Goal: Information Seeking & Learning: Learn about a topic

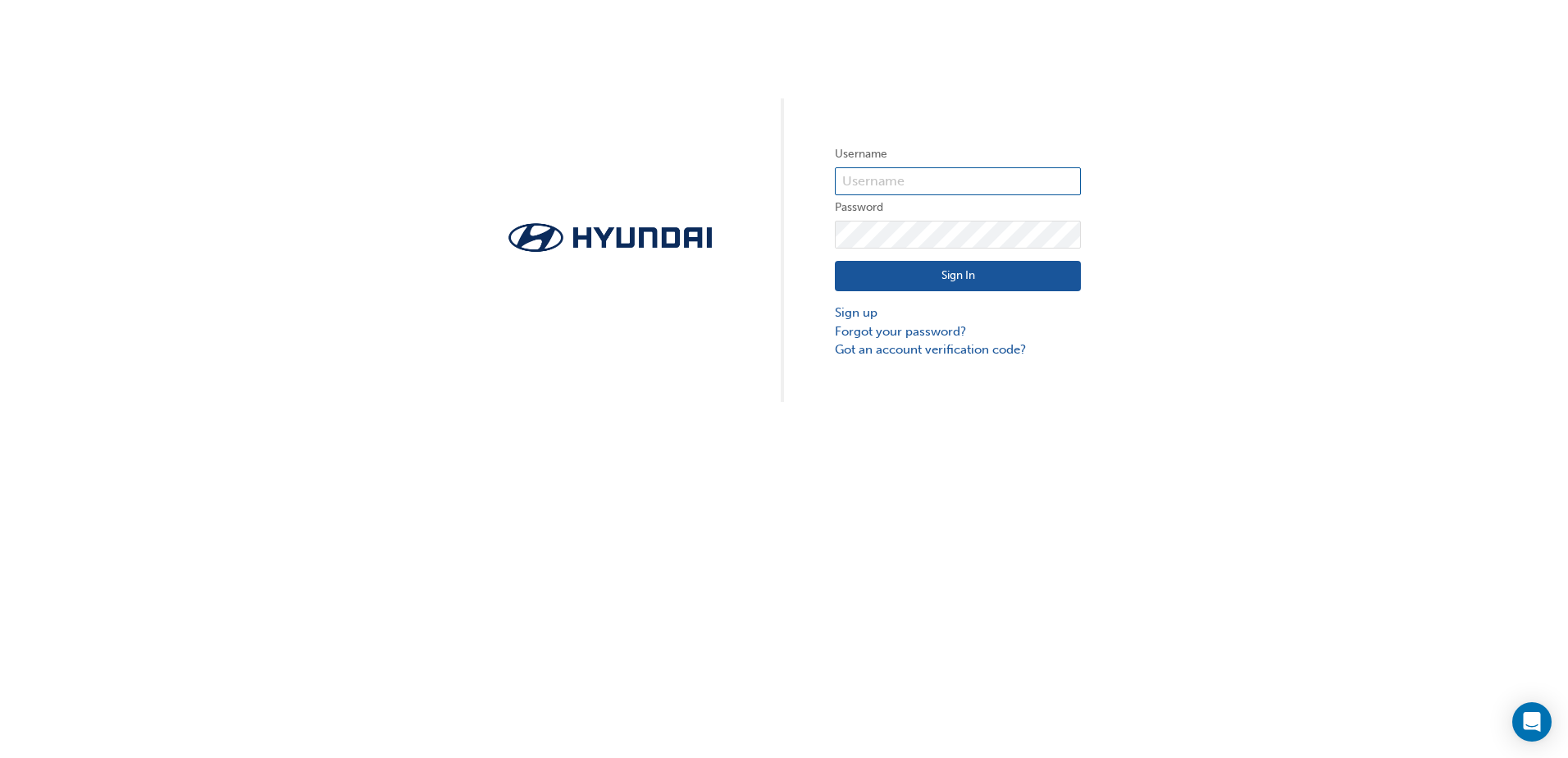
type input "37147"
click at [950, 280] on button "Sign In" at bounding box center [958, 275] width 246 height 31
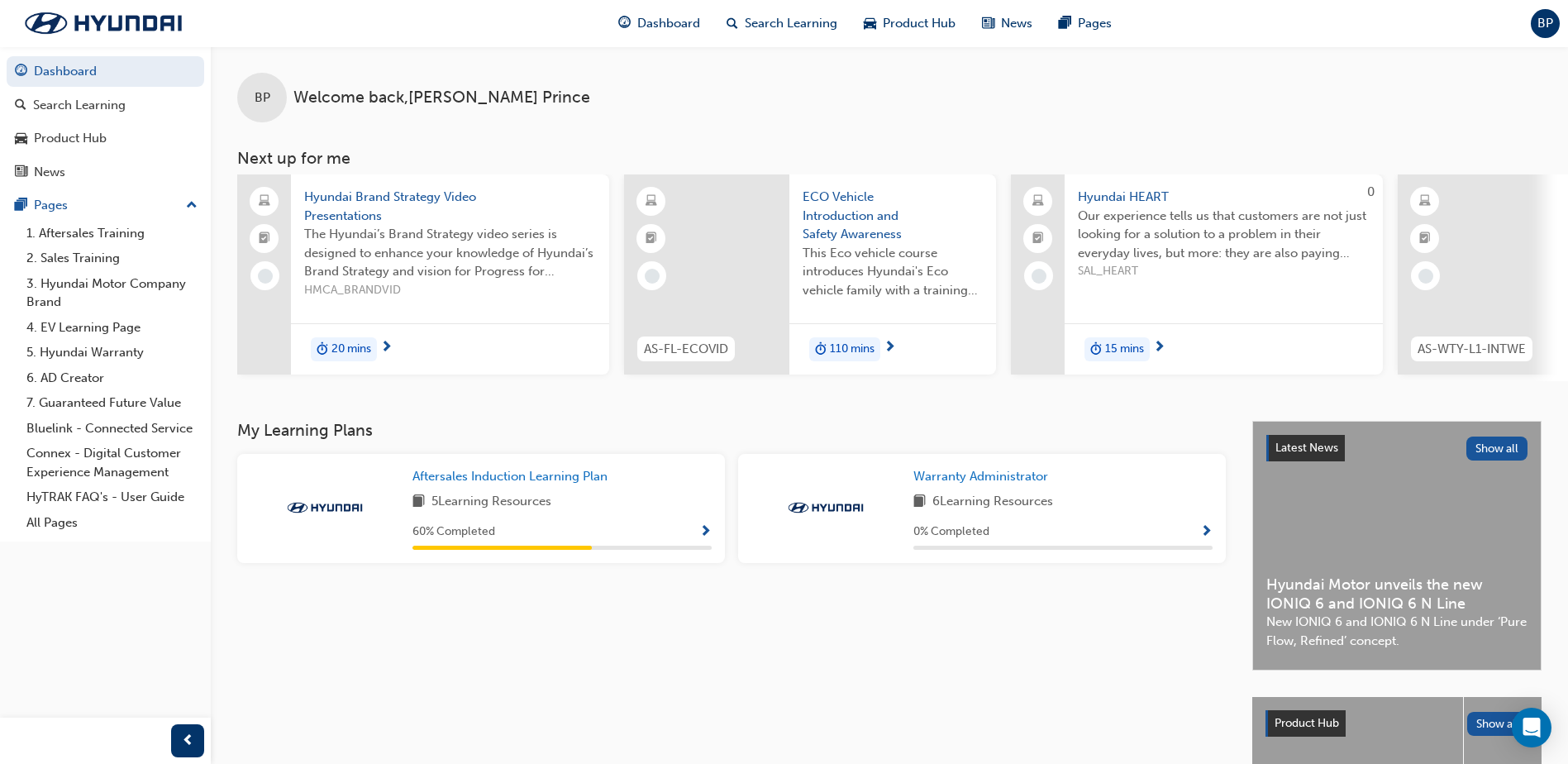
click at [392, 206] on span "Hyundai Brand Strategy Video Presentations" at bounding box center [450, 206] width 292 height 38
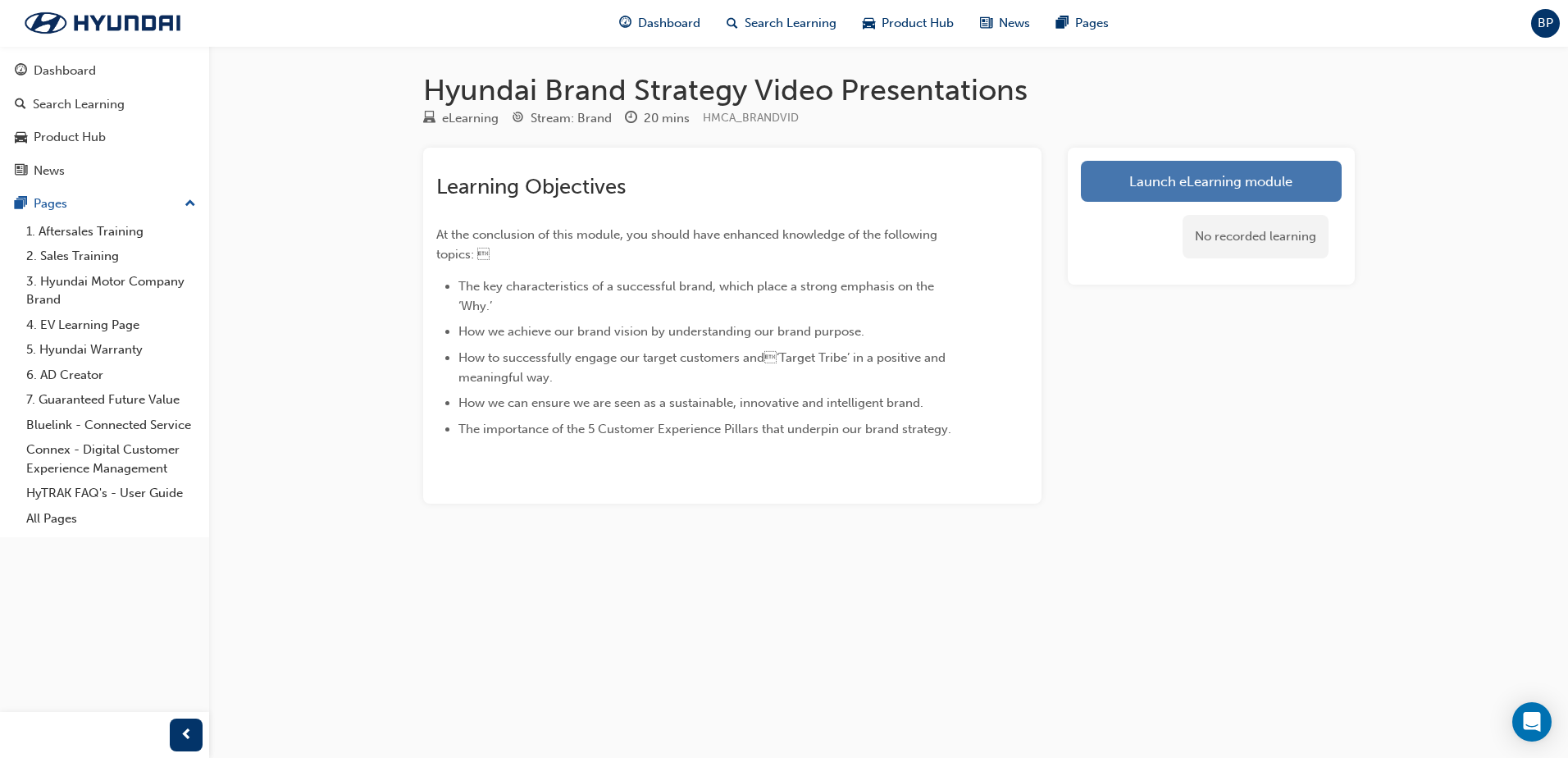
click at [1197, 178] on link "Launch eLearning module" at bounding box center [1211, 181] width 260 height 41
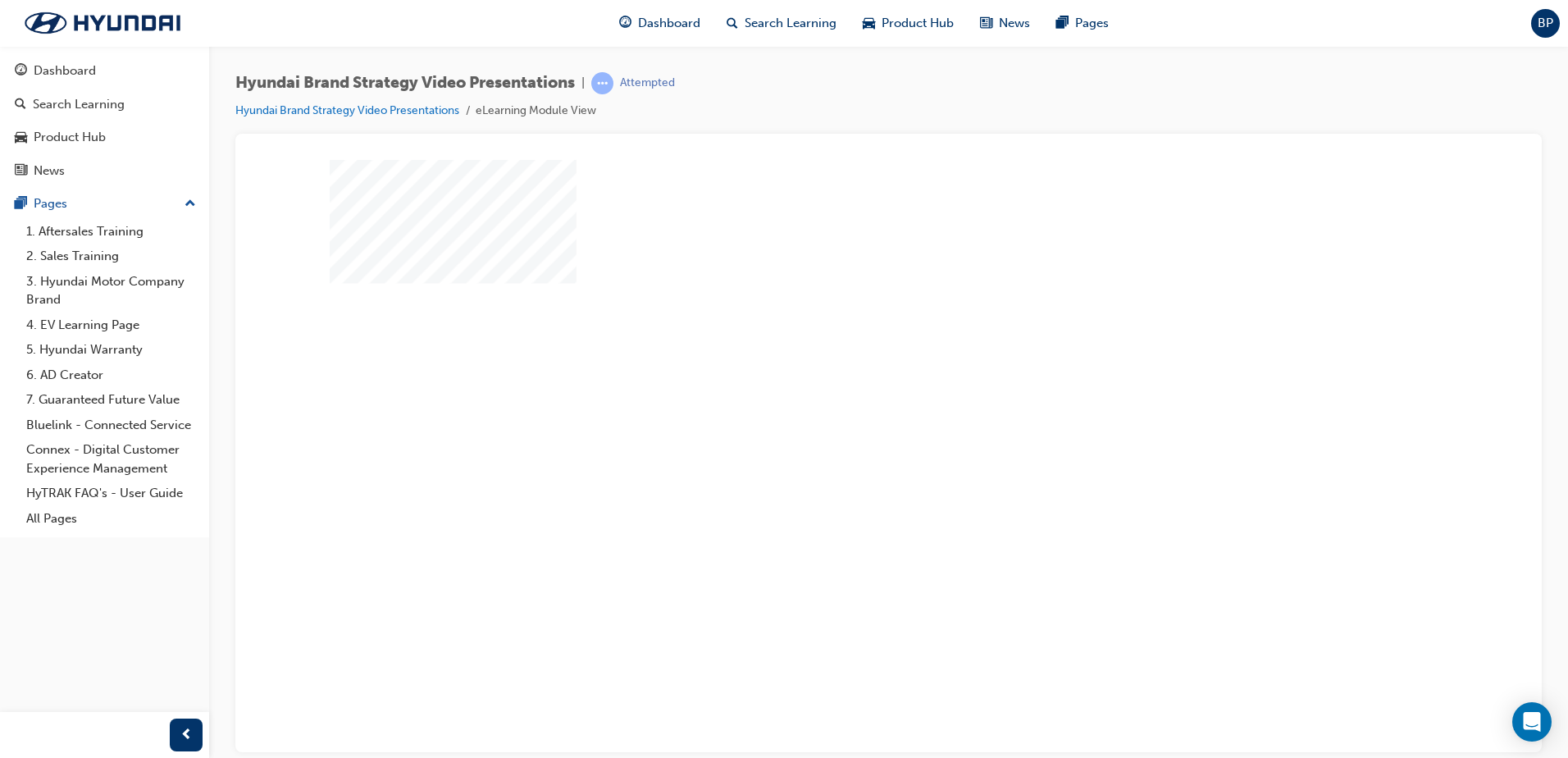
click at [841, 408] on div "play" at bounding box center [841, 408] width 0 height 0
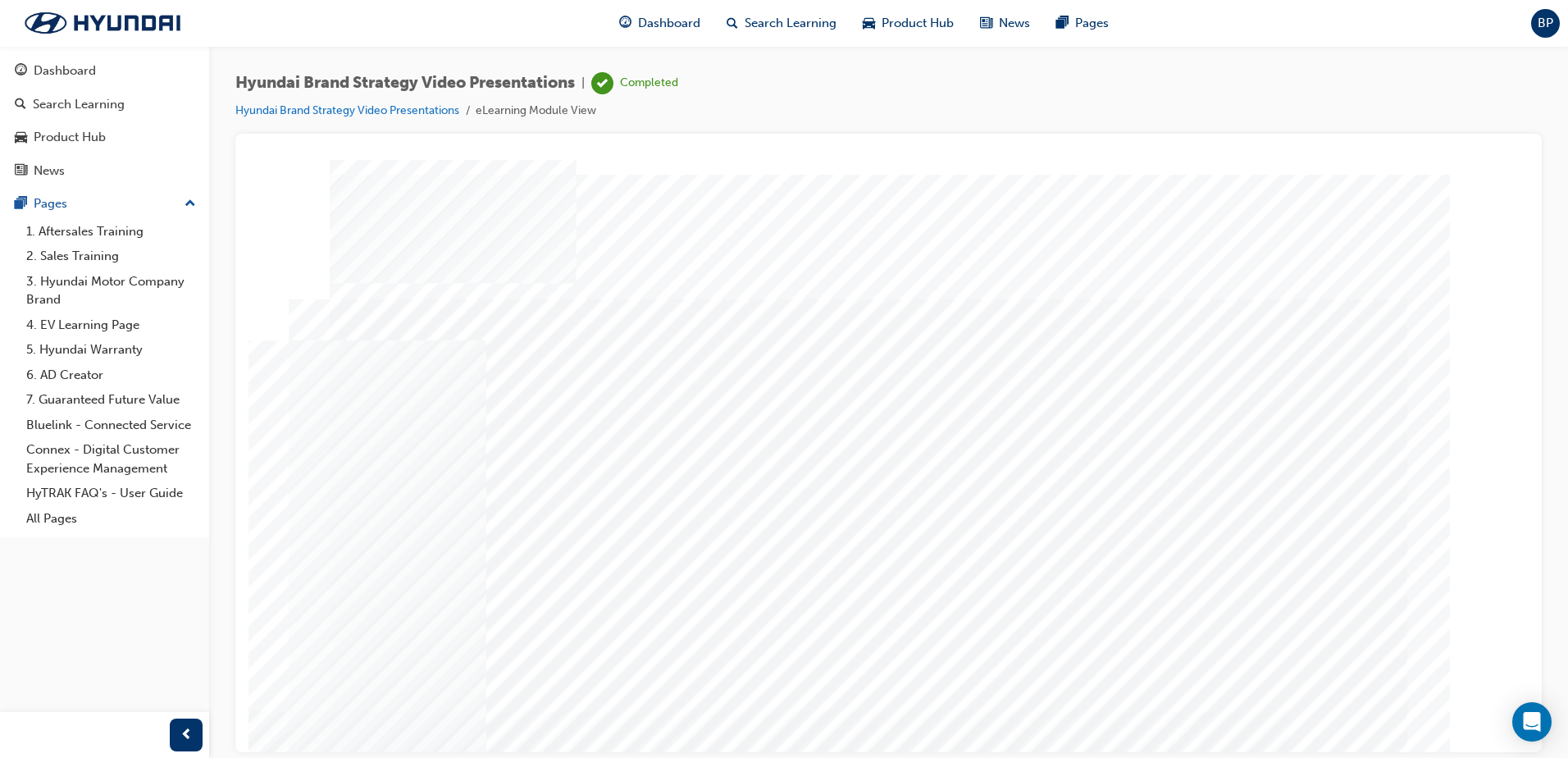
click at [53, 129] on div "Product Hub" at bounding box center [69, 137] width 72 height 19
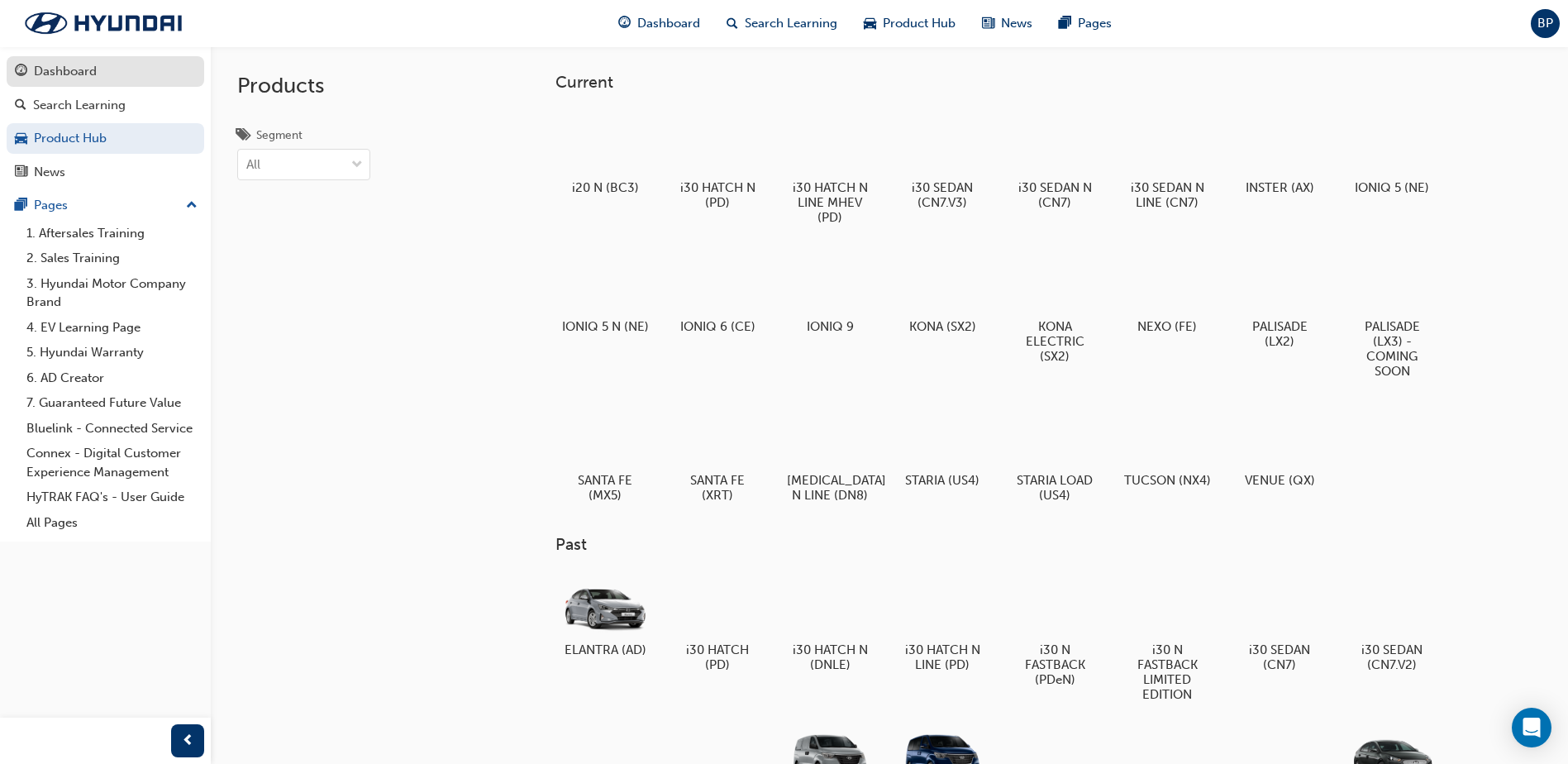
click at [52, 74] on div "Dashboard" at bounding box center [65, 72] width 63 height 19
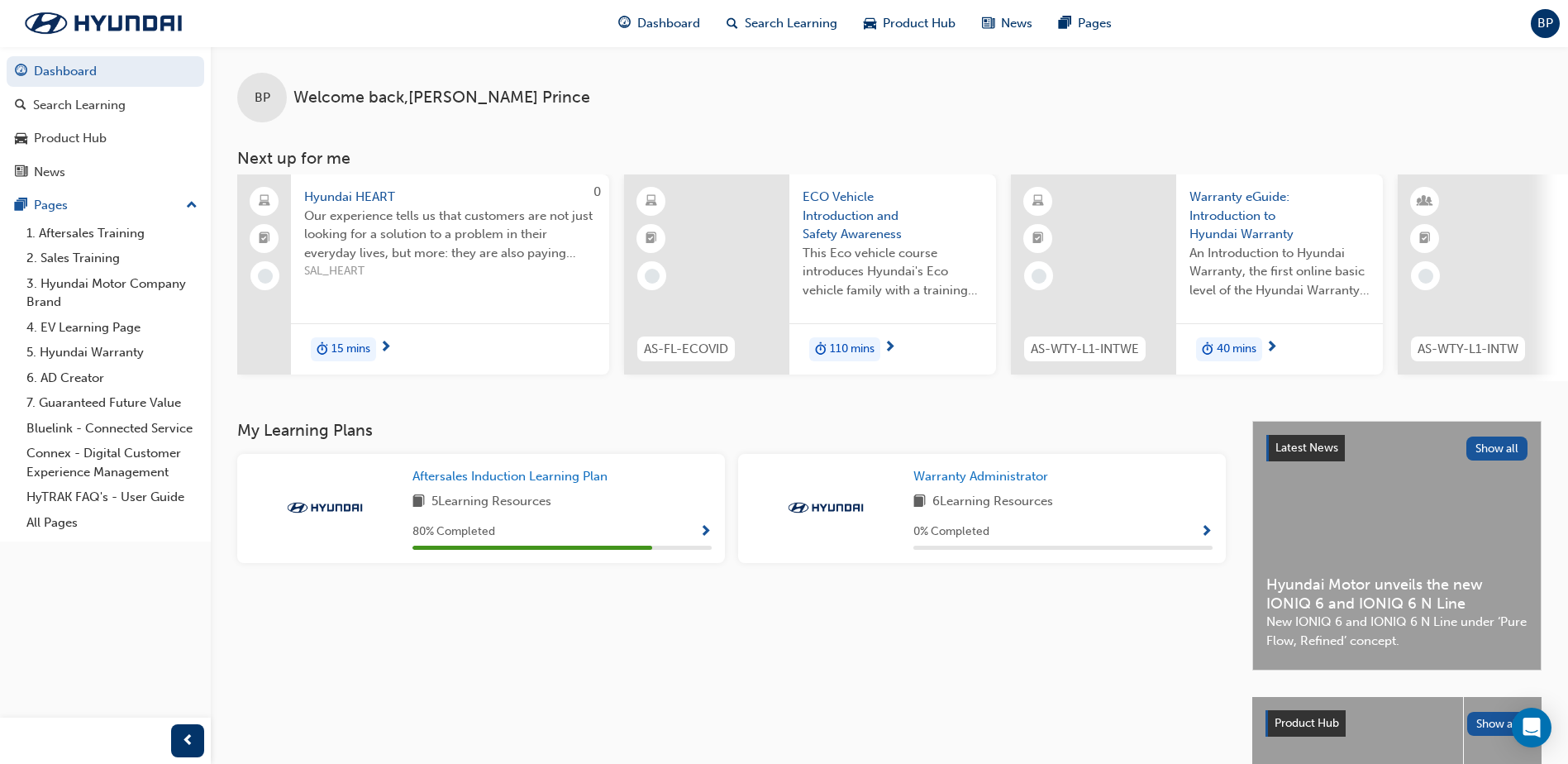
click at [392, 242] on span "Our experience tells us that customers are not just looking for a solution to a…" at bounding box center [450, 235] width 292 height 56
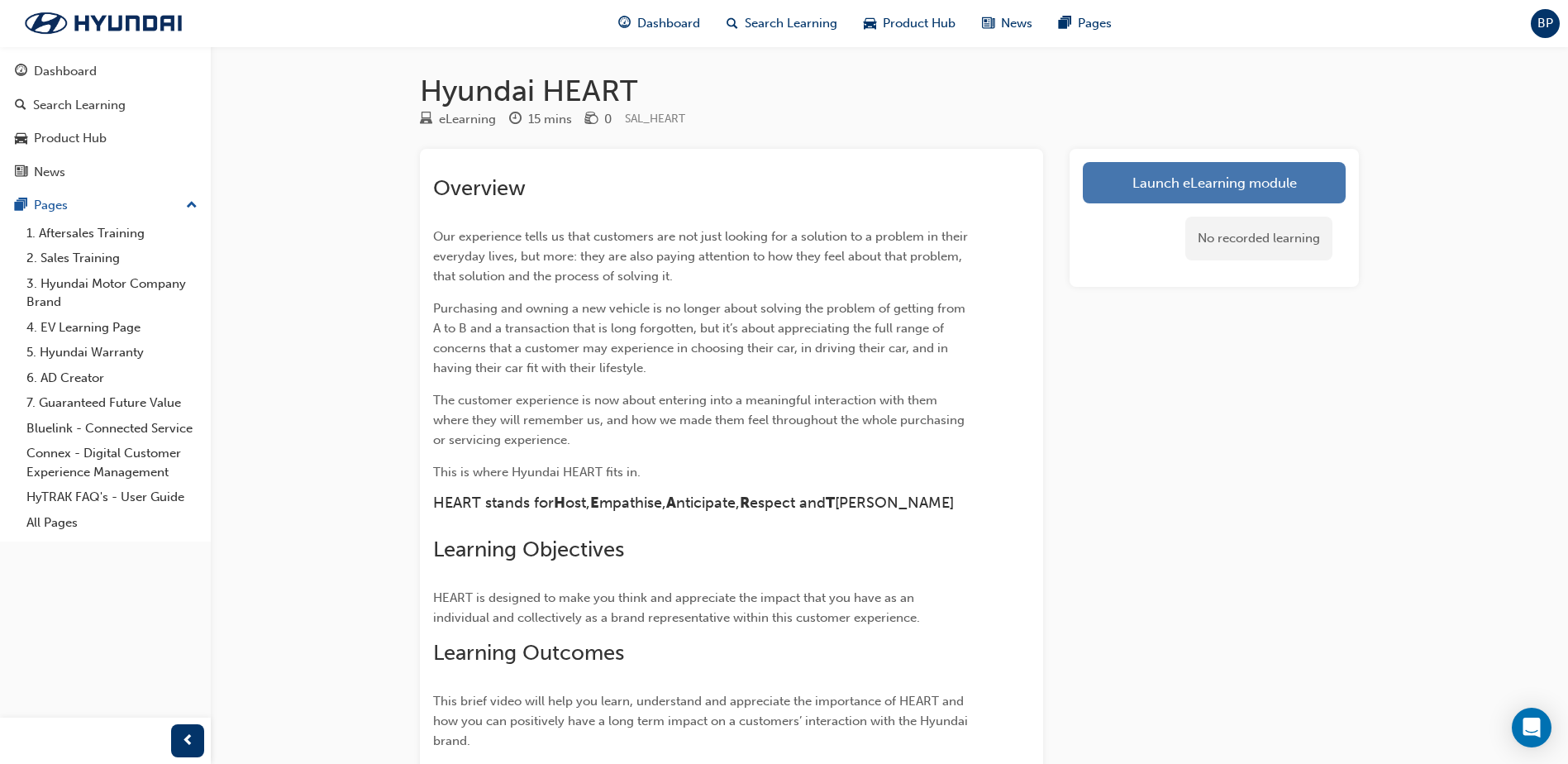
click at [1236, 178] on link "Launch eLearning module" at bounding box center [1214, 183] width 263 height 41
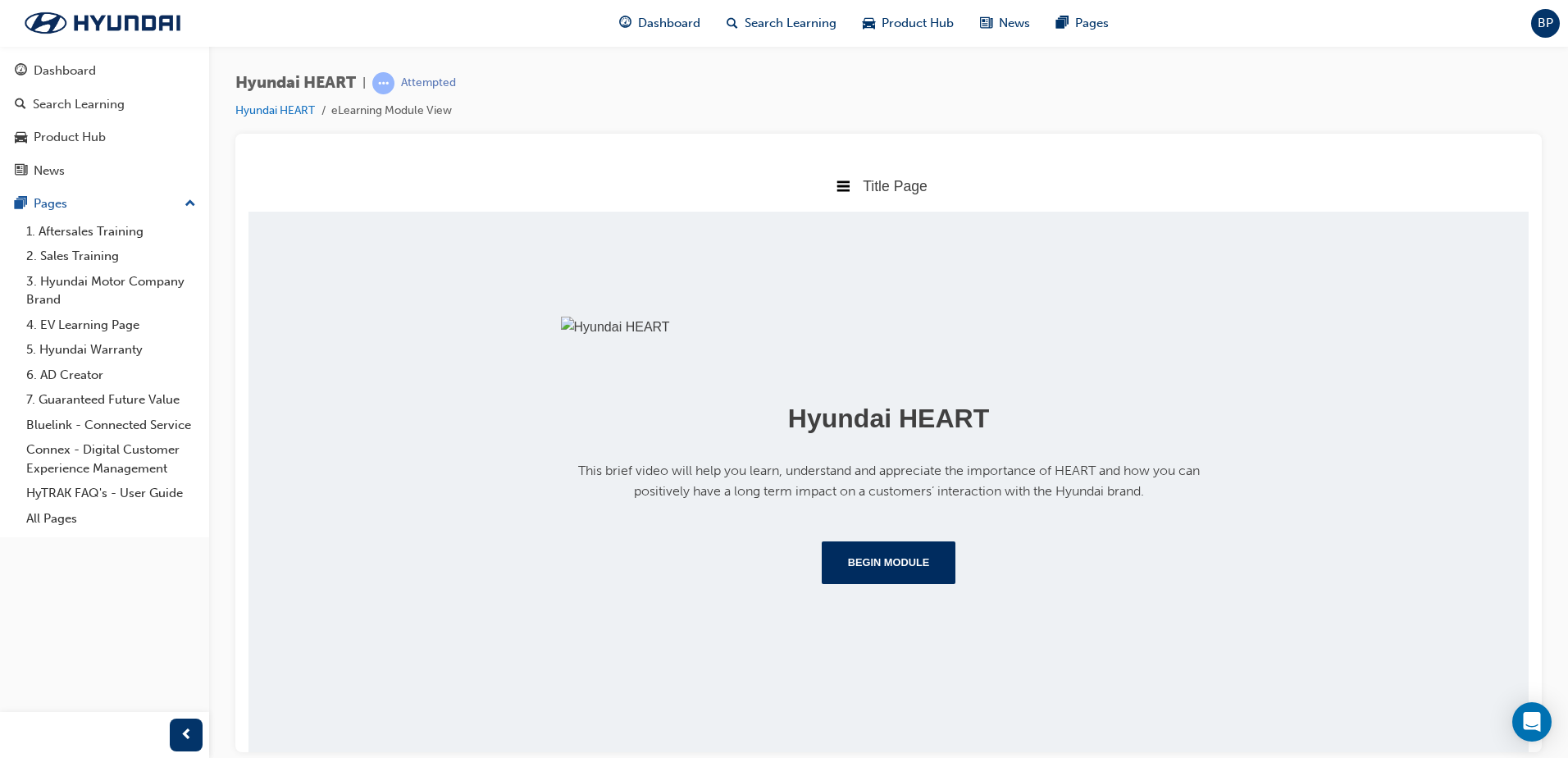
scroll to position [179, 0]
click at [890, 583] on button "Begin Module" at bounding box center [889, 562] width 134 height 43
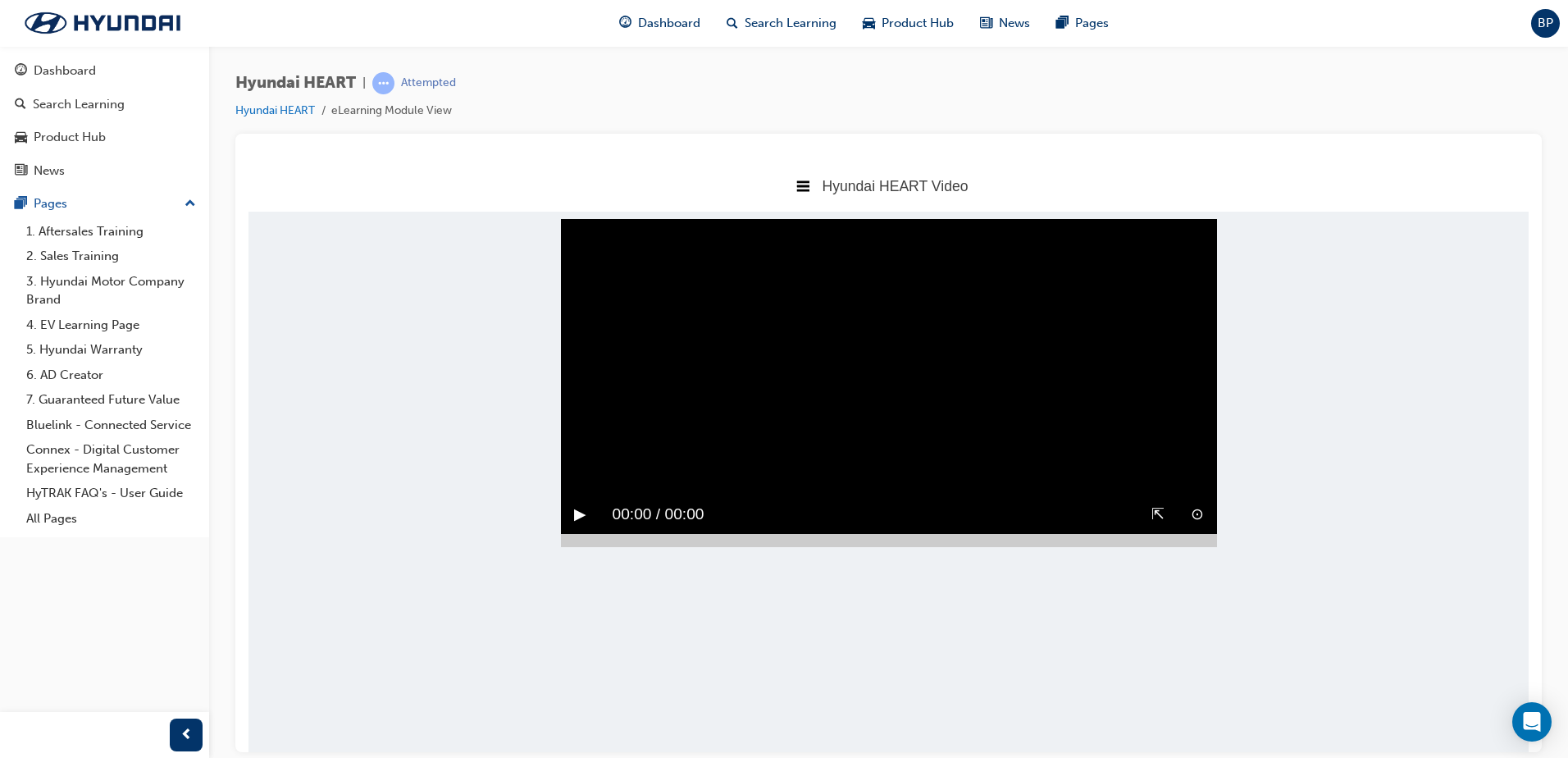
scroll to position [0, 0]
click at [579, 526] on button "▶︎" at bounding box center [580, 513] width 12 height 25
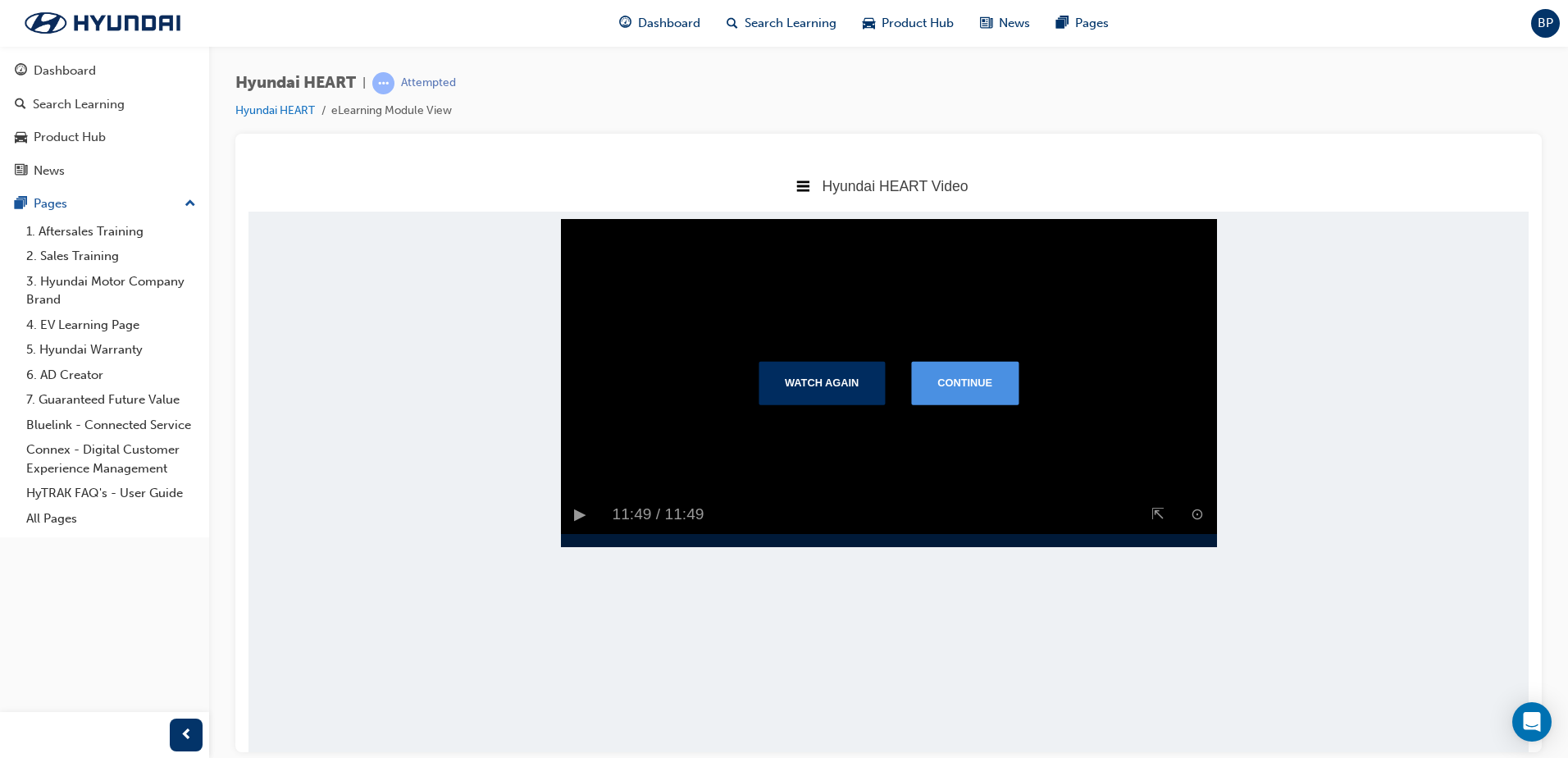
click at [984, 403] on button "Continue" at bounding box center [964, 383] width 107 height 43
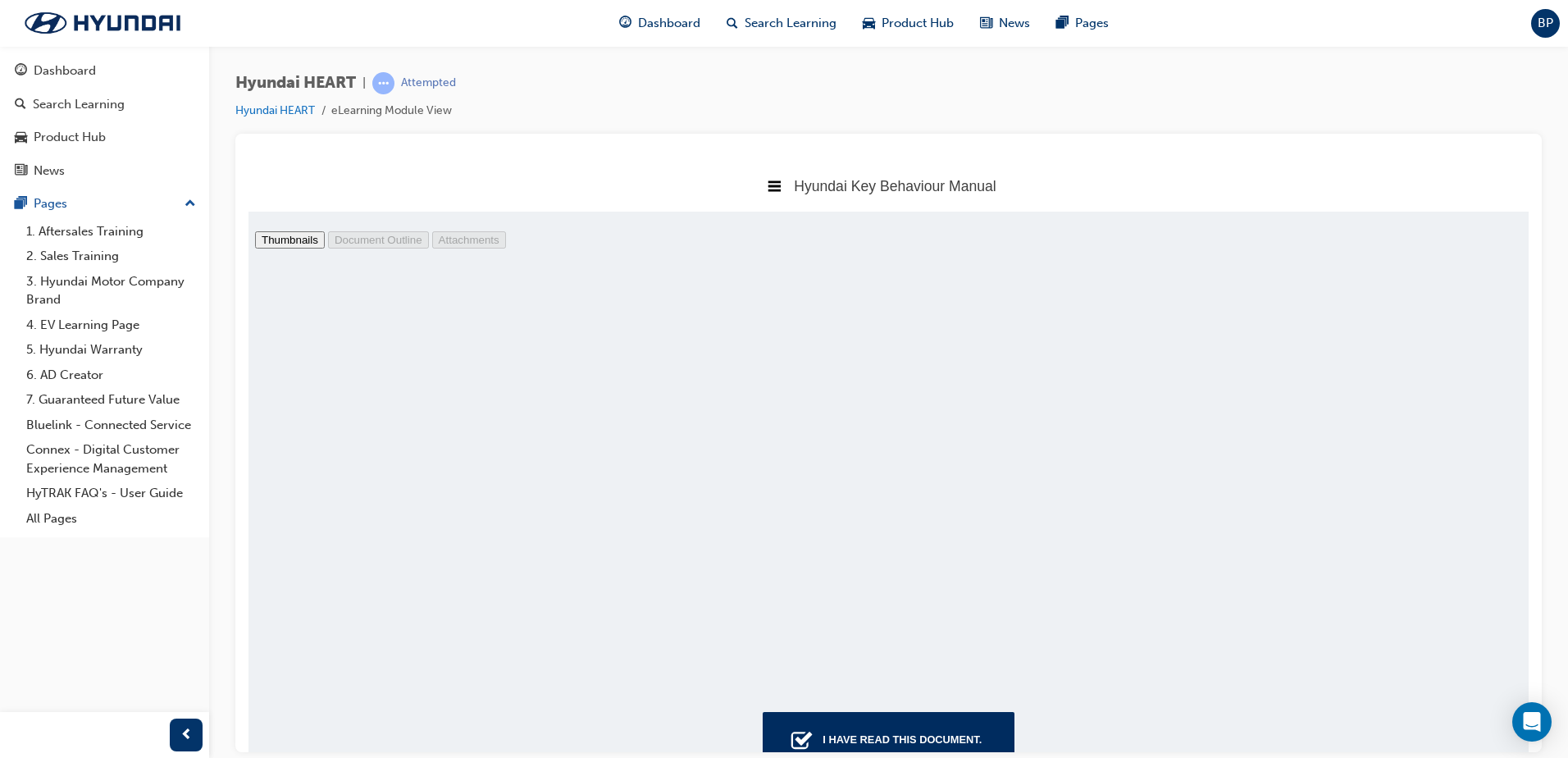
scroll to position [31983, 0]
type input "34"
click at [901, 738] on div "I have read this document." at bounding box center [902, 739] width 172 height 30
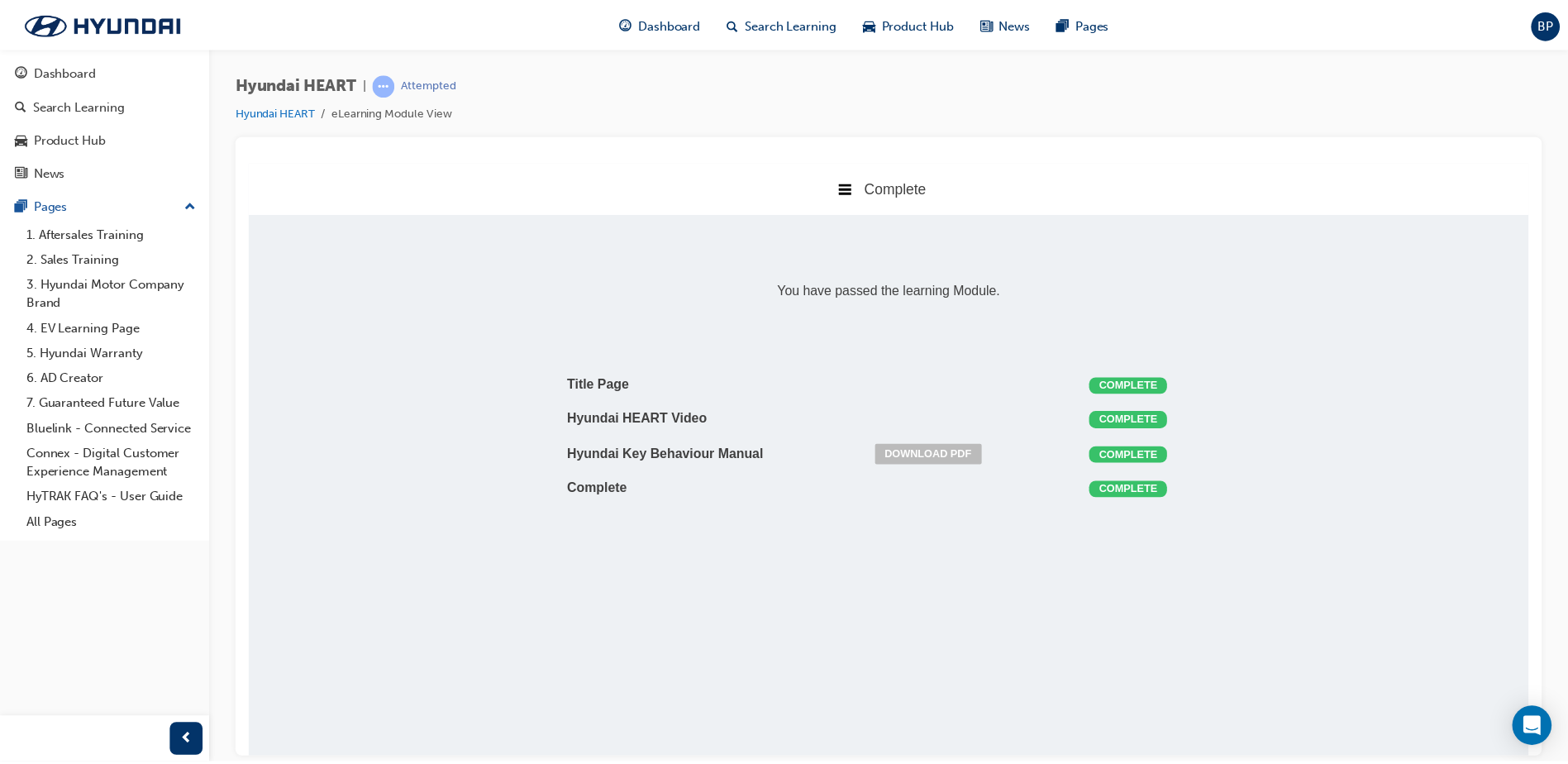
scroll to position [8, 8]
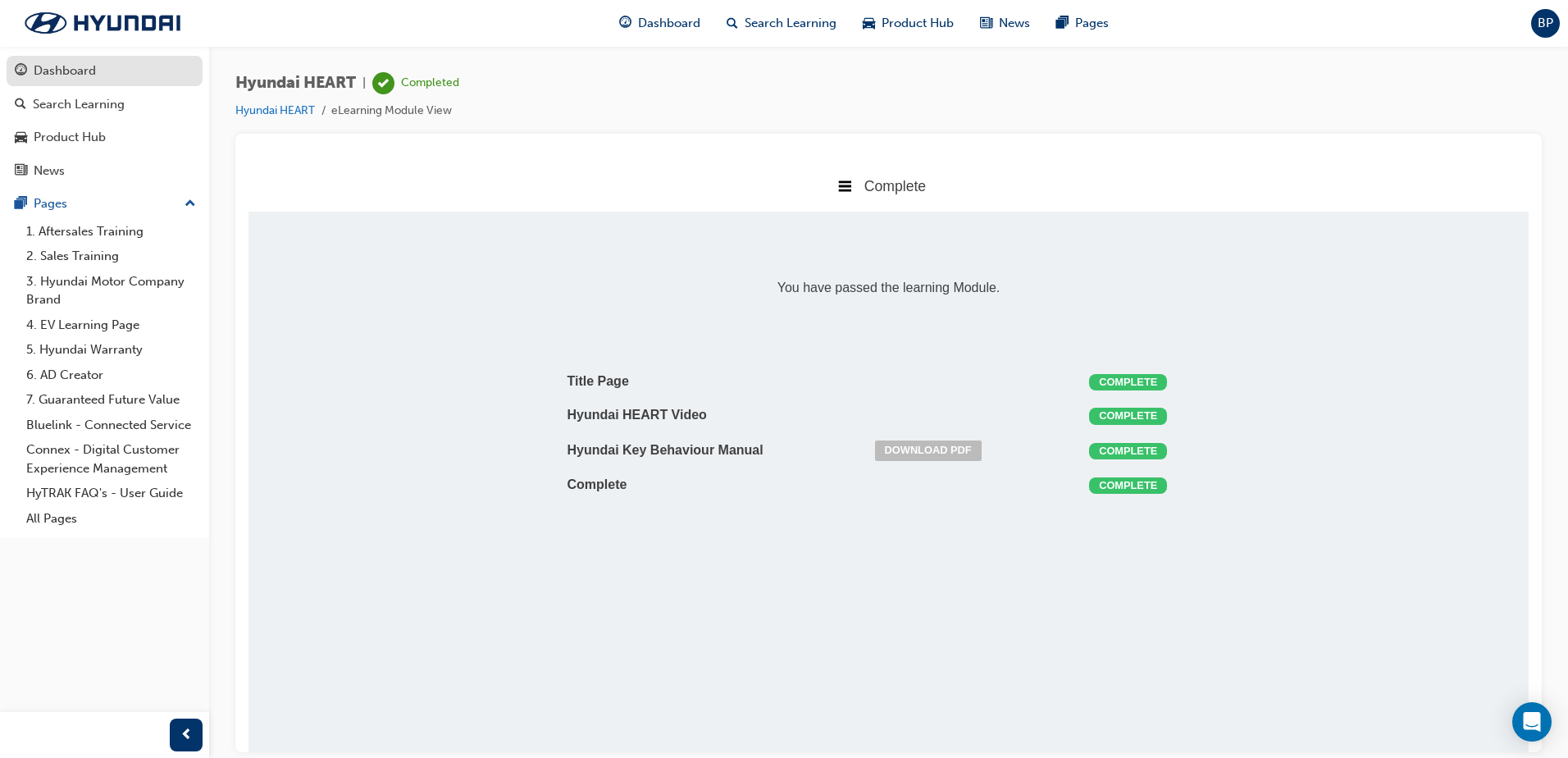
click at [69, 69] on div "Dashboard" at bounding box center [64, 71] width 63 height 19
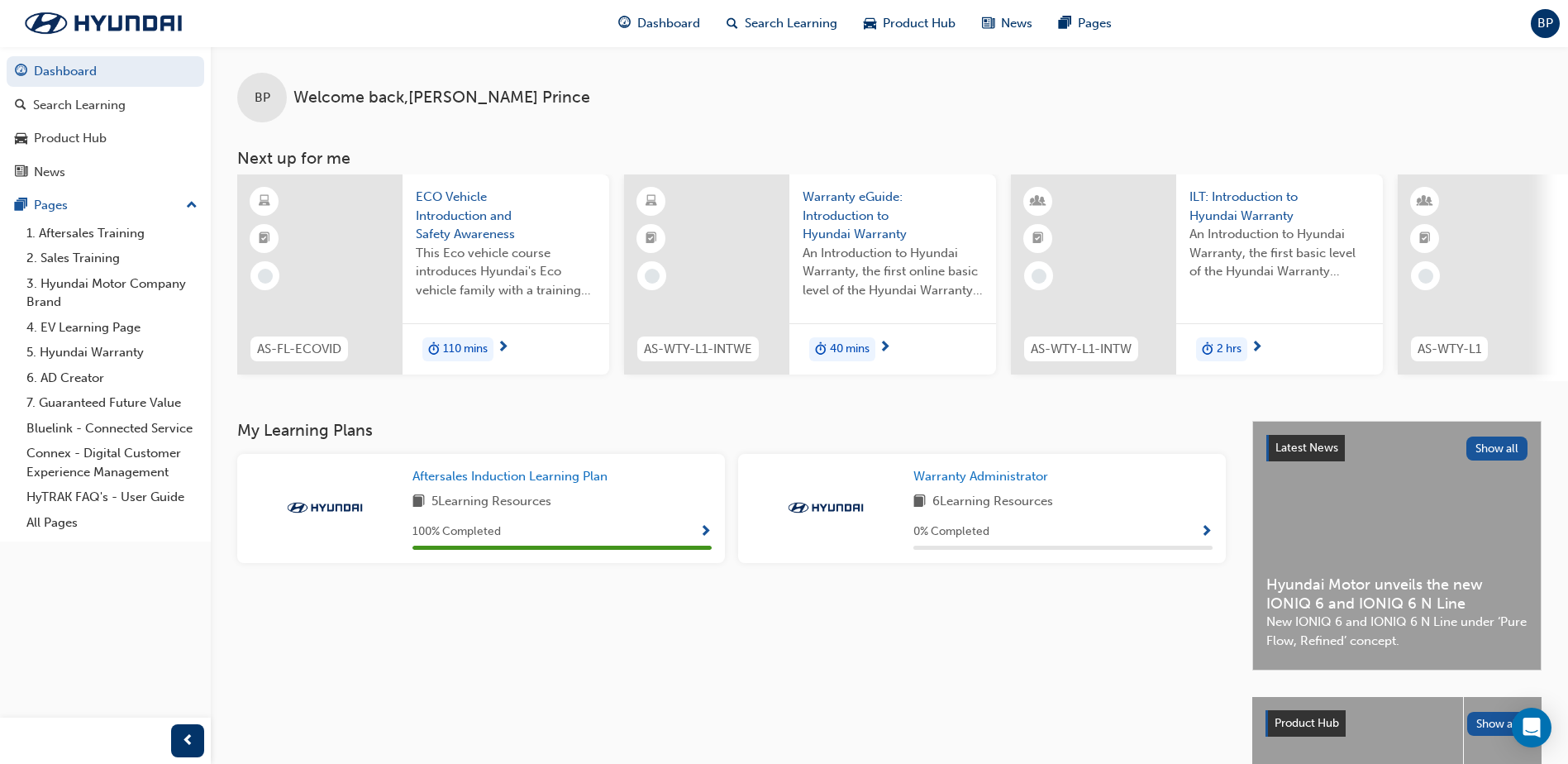
click at [507, 273] on span "This Eco vehicle course introduces Hyundai's Eco vehicle family with a training…" at bounding box center [506, 272] width 181 height 56
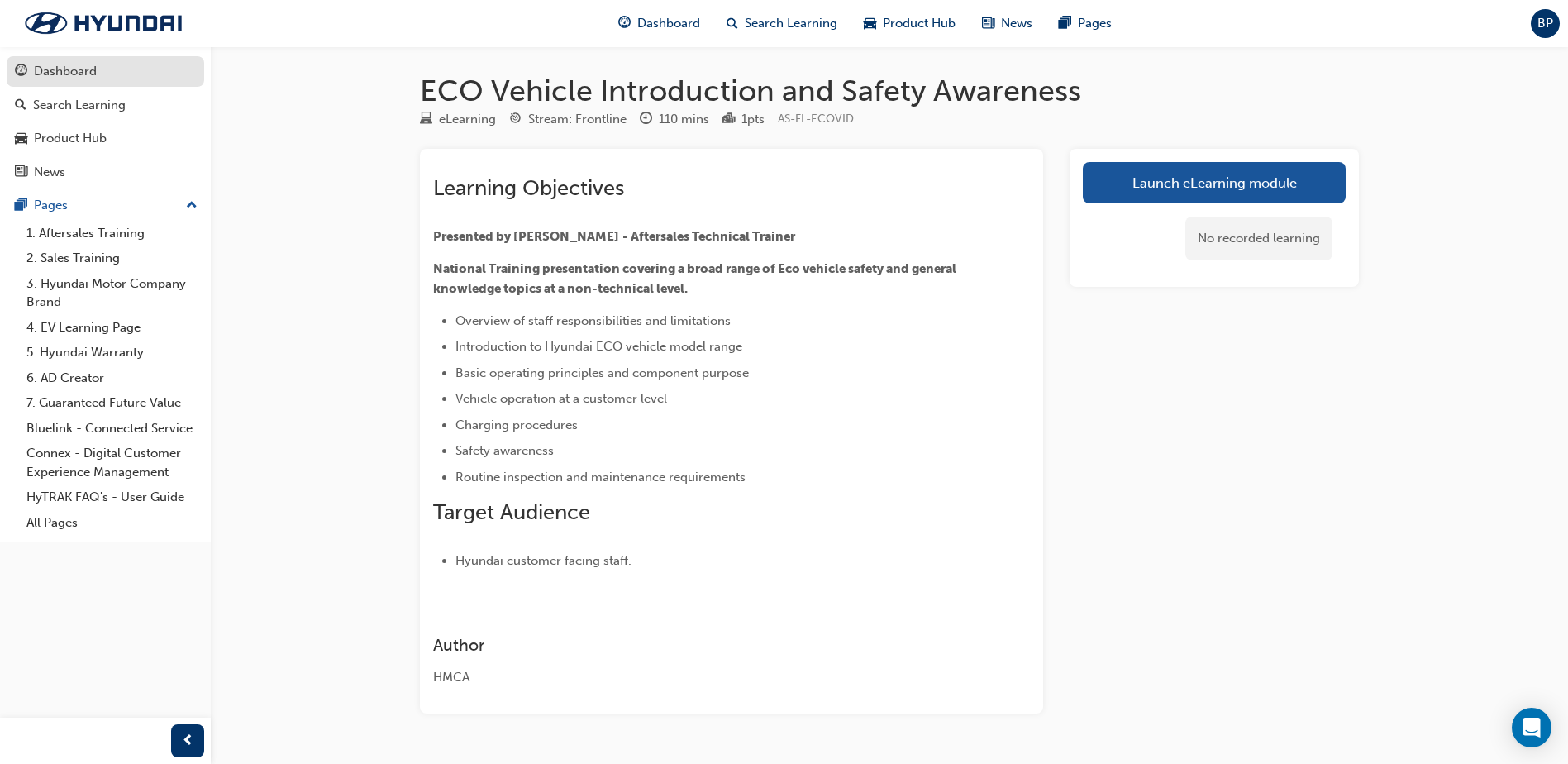
click at [85, 84] on link "Dashboard" at bounding box center [105, 72] width 198 height 31
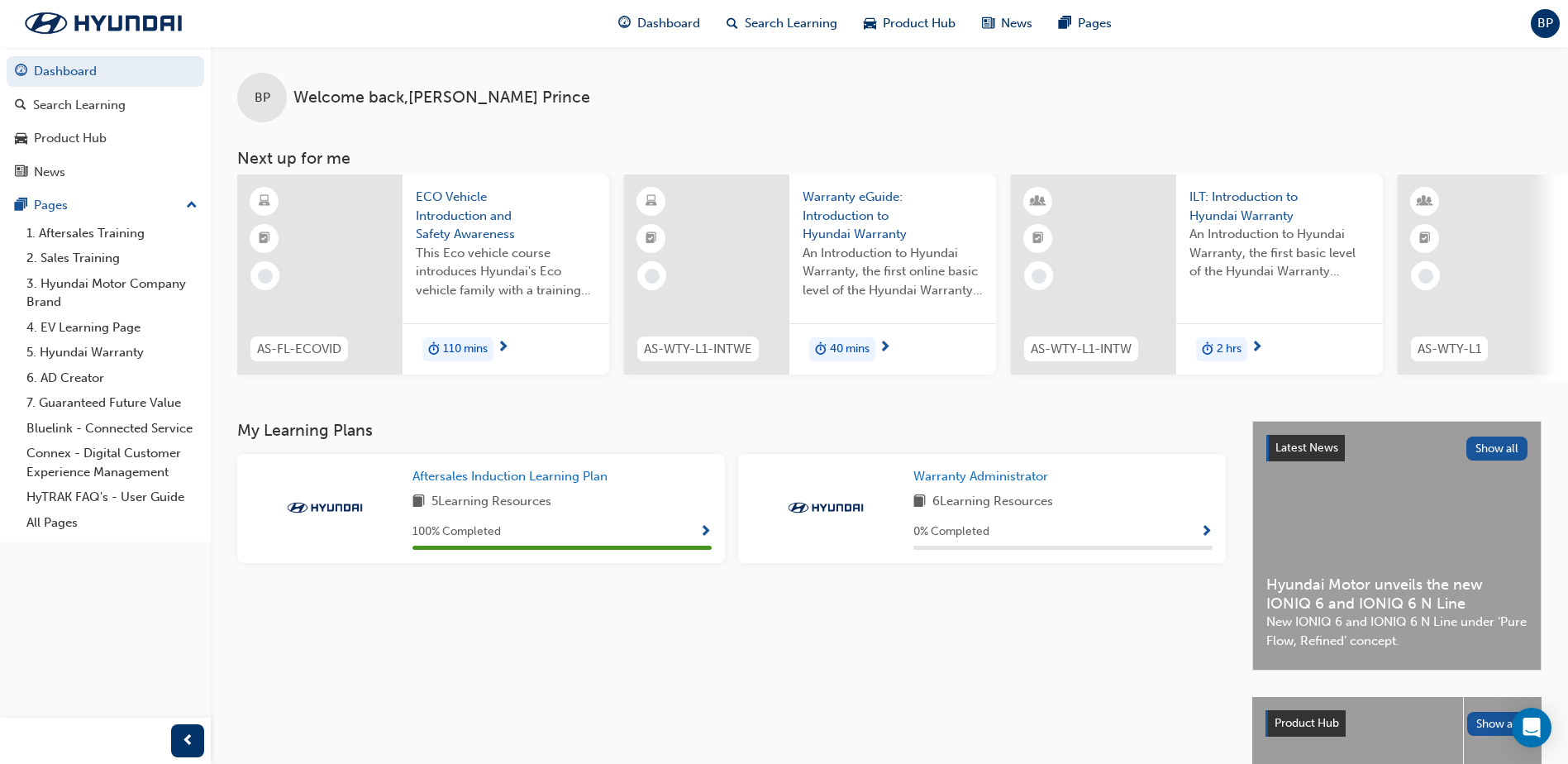
click at [988, 513] on span "6 Learning Resources" at bounding box center [993, 502] width 120 height 21
click at [1211, 537] on span "Show Progress" at bounding box center [1207, 533] width 12 height 15
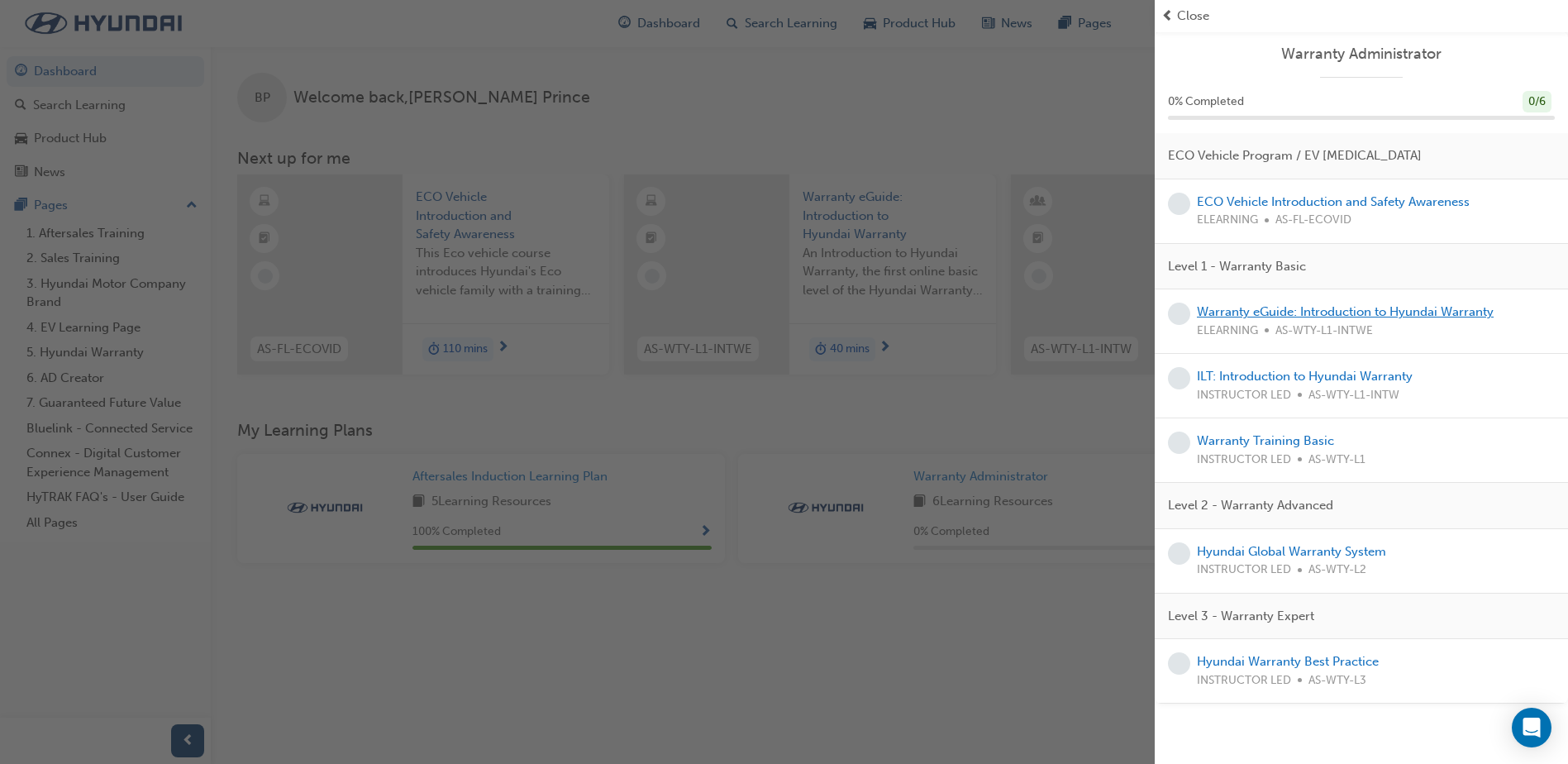
click at [1396, 312] on link "Warranty eGuide: Introduction to Hyundai Warranty" at bounding box center [1345, 311] width 296 height 15
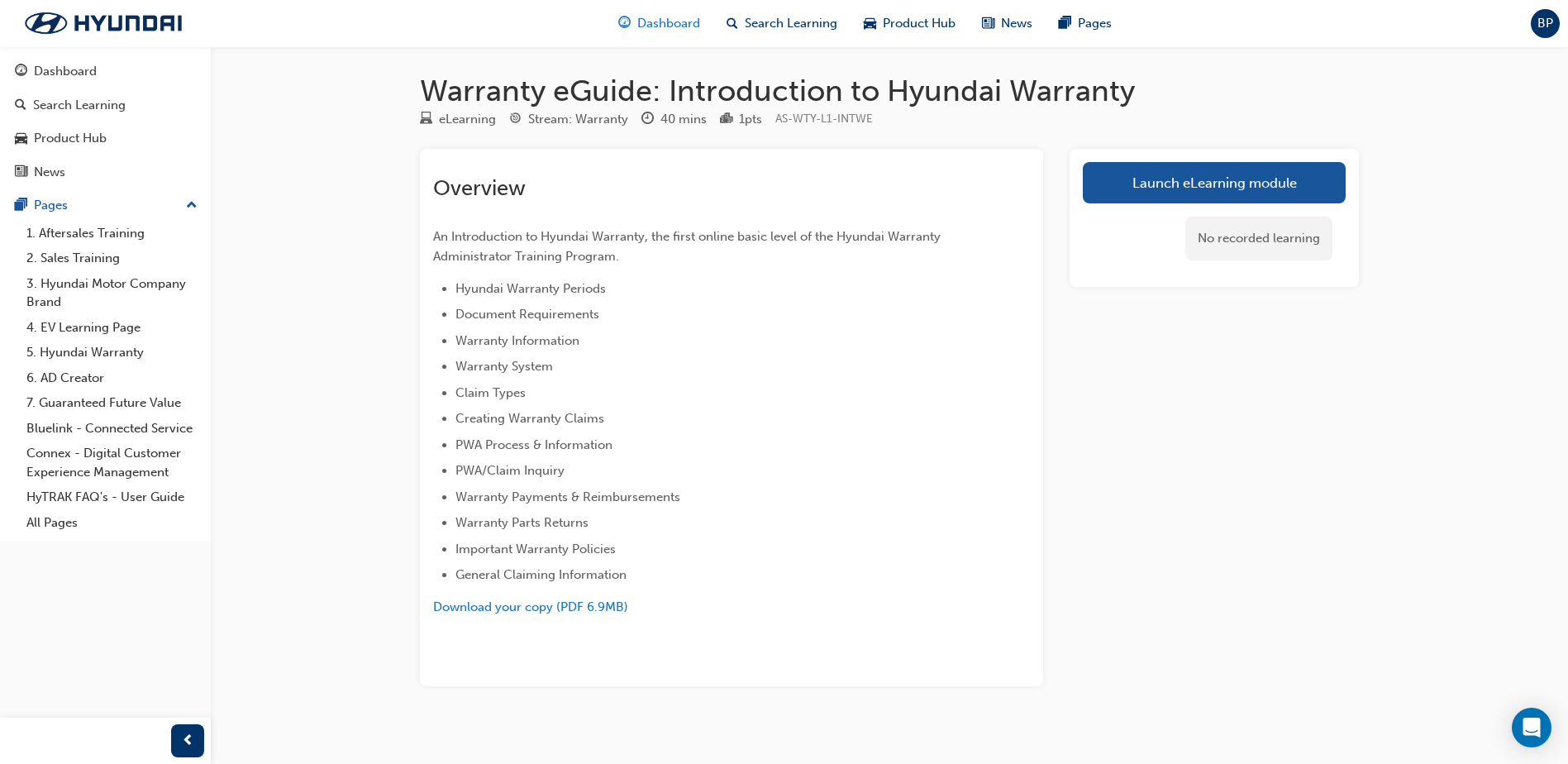
click at [669, 18] on span "Dashboard" at bounding box center [668, 24] width 63 height 19
